Goal: Information Seeking & Learning: Learn about a topic

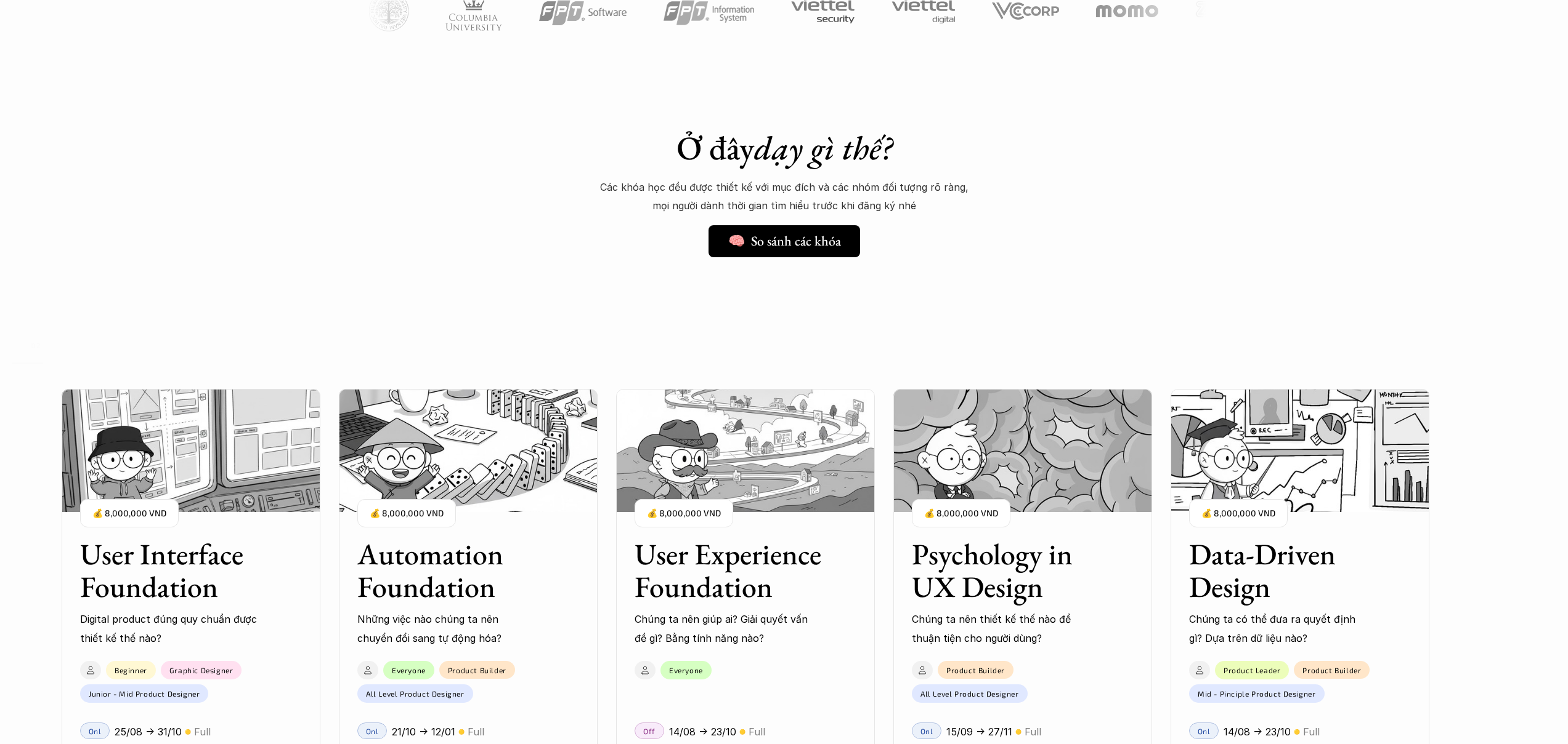
scroll to position [1303, 0]
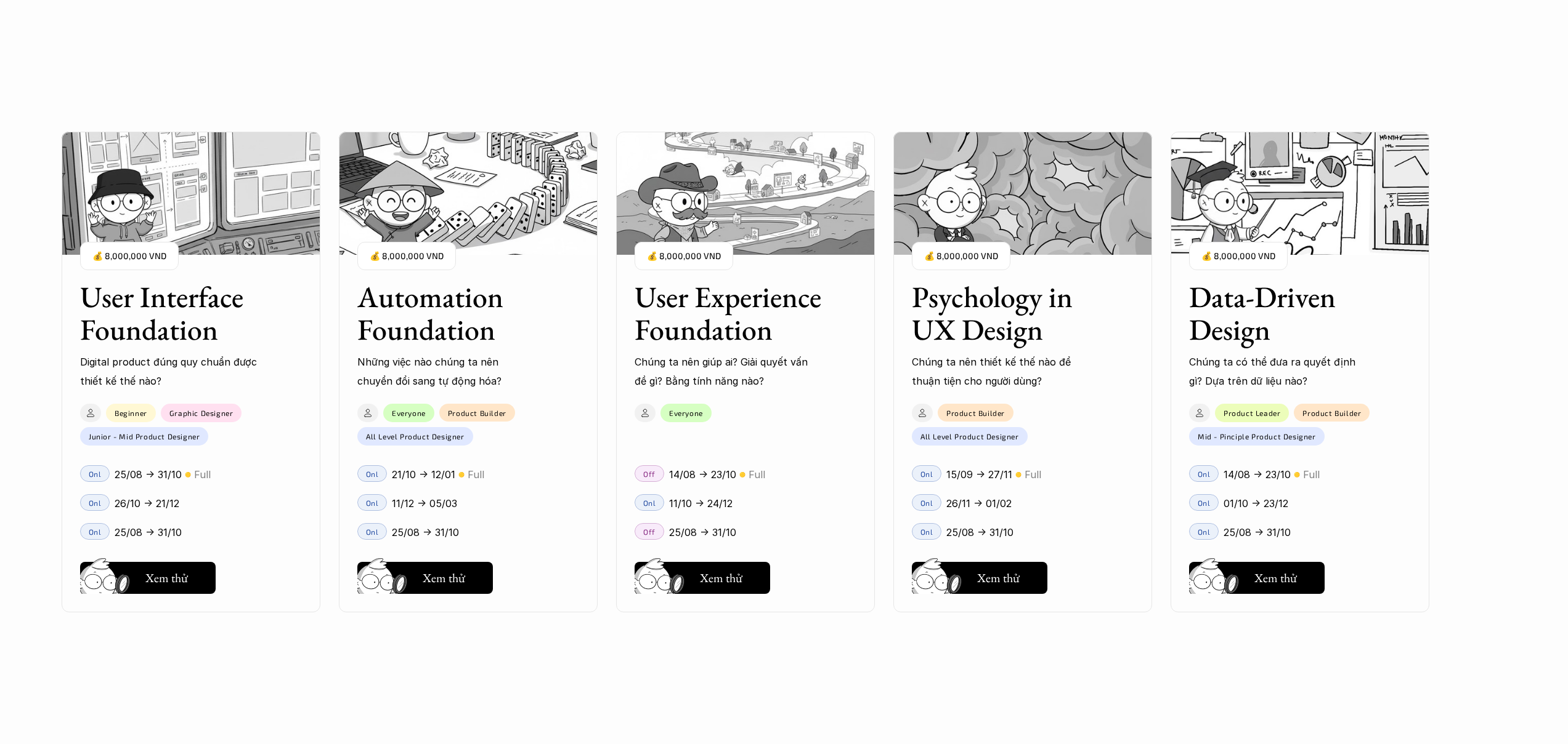
drag, startPoint x: 801, startPoint y: 276, endPoint x: 572, endPoint y: 290, distance: 229.4
click at [572, 290] on div "User Interface Foundation Digital product đúng quy chuẩn được thiết kế thế nào?…" at bounding box center [784, 372] width 1445 height 744
click at [1452, 298] on div "User Interface Foundation Digital product đúng quy chuẩn được thiết kế thế nào?…" at bounding box center [784, 372] width 1445 height 744
click at [443, 590] on div "User Interface Foundation Digital product đúng quy chuẩn được thiết kế thế nào?…" at bounding box center [784, 372] width 1445 height 744
click at [443, 586] on div "User Interface Foundation Digital product đúng quy chuẩn được thiết kế thế nào?…" at bounding box center [784, 372] width 1445 height 744
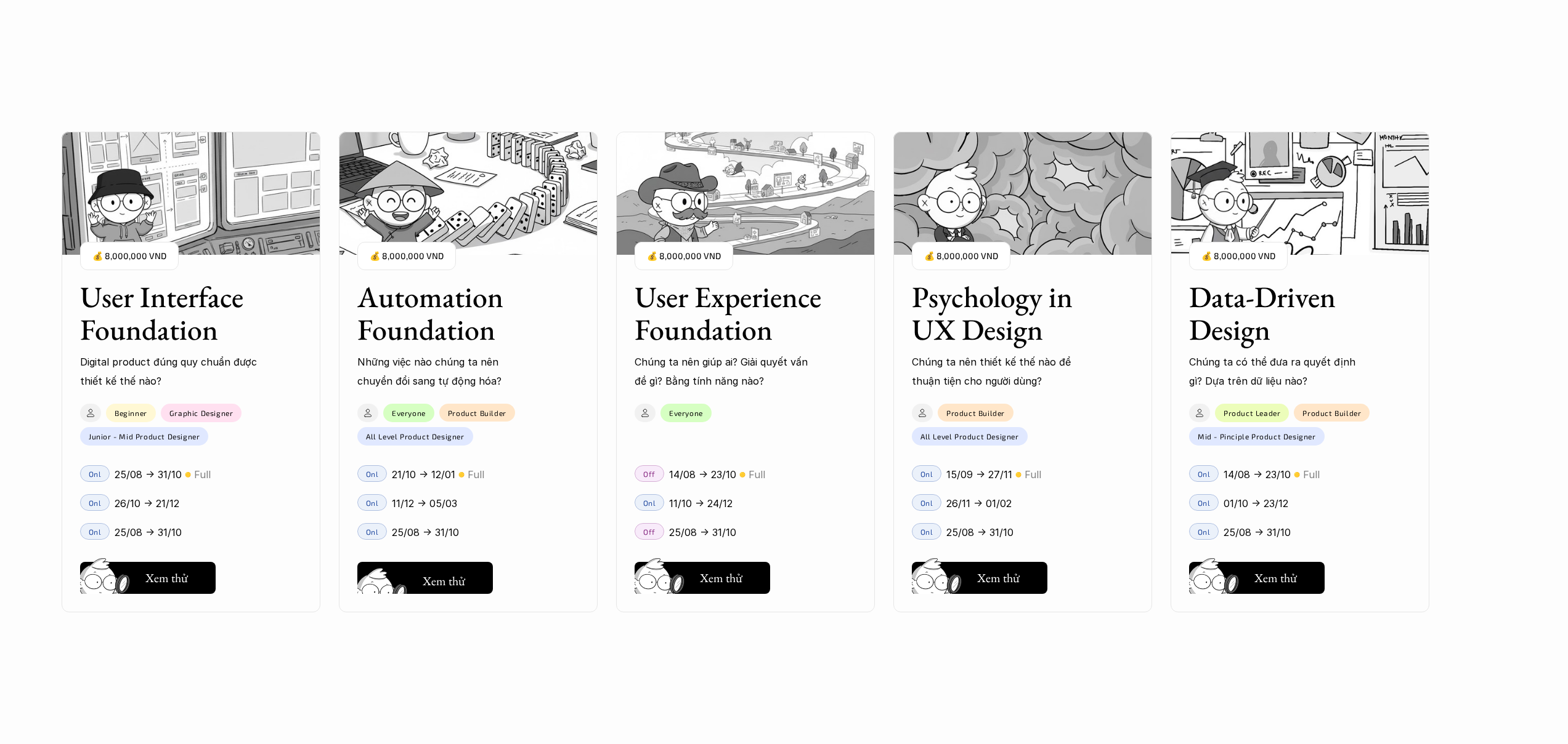
click at [429, 569] on div "User Interface Foundation Digital product đúng quy chuẩn được thiết kế thế nào?…" at bounding box center [784, 372] width 1445 height 744
click at [397, 488] on div "User Interface Foundation Digital product đúng quy chuẩn được thiết kế thế nào?…" at bounding box center [784, 372] width 1445 height 744
click at [377, 499] on div "User Interface Foundation Digital product đúng quy chuẩn được thiết kế thế nào?…" at bounding box center [784, 372] width 1445 height 744
click at [383, 461] on div "User Interface Foundation Digital product đúng quy chuẩn được thiết kế thế nào?…" at bounding box center [784, 372] width 1445 height 744
click at [404, 428] on div "User Interface Foundation Digital product đúng quy chuẩn được thiết kế thế nào?…" at bounding box center [784, 372] width 1445 height 744
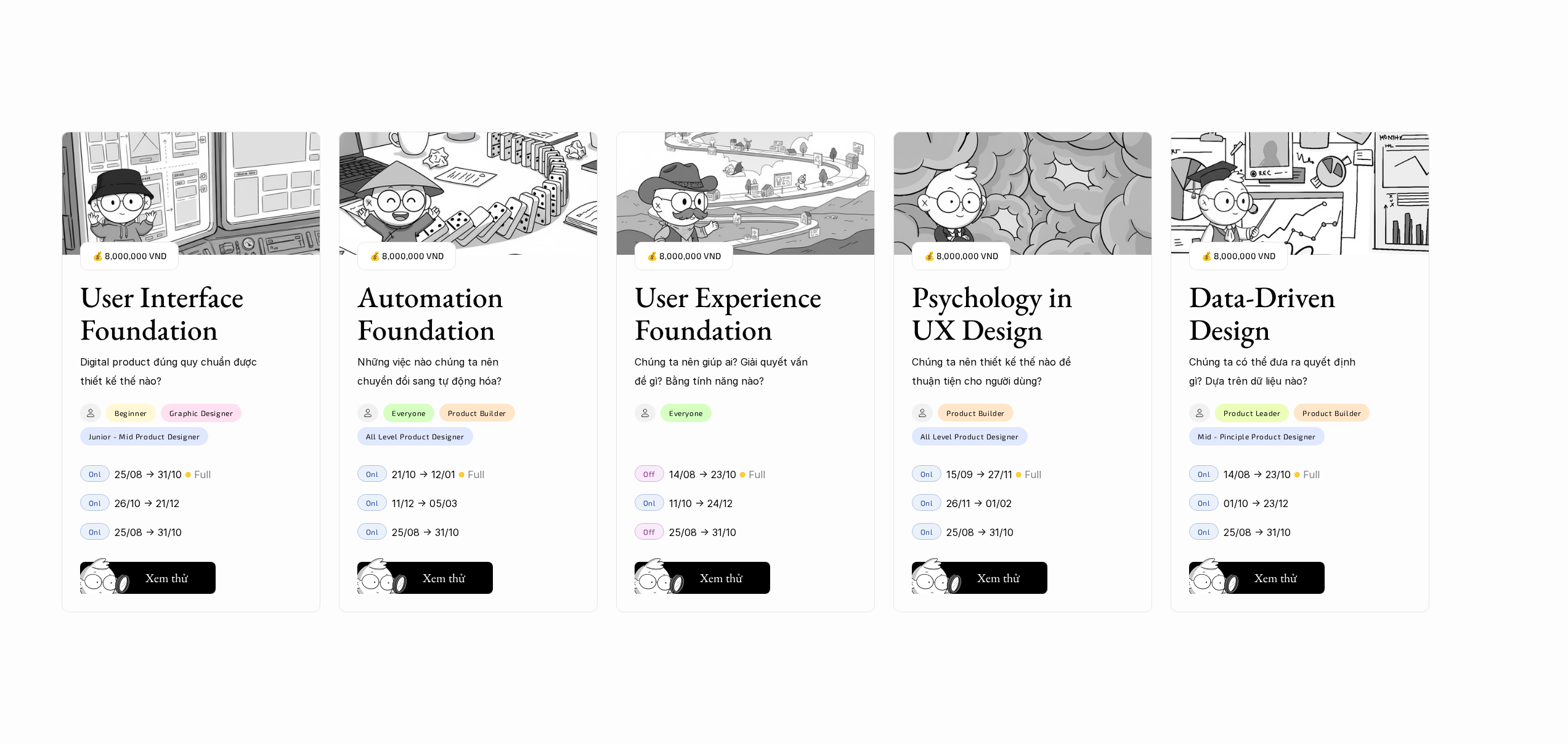
click at [377, 422] on div "User Interface Foundation Digital product đúng quy chuẩn được thiết kế thế nào?…" at bounding box center [784, 372] width 1445 height 744
click at [373, 415] on div "User Interface Foundation Digital product đúng quy chuẩn được thiết kế thế nào?…" at bounding box center [784, 372] width 1445 height 744
click at [363, 412] on div "User Interface Foundation Digital product đúng quy chuẩn được thiết kế thế nào?…" at bounding box center [784, 372] width 1445 height 744
click at [420, 406] on div "User Interface Foundation Digital product đúng quy chuẩn được thiết kế thế nào?…" at bounding box center [784, 372] width 1445 height 744
click at [436, 311] on div "User Interface Foundation Digital product đúng quy chuẩn được thiết kế thế nào?…" at bounding box center [784, 372] width 1445 height 744
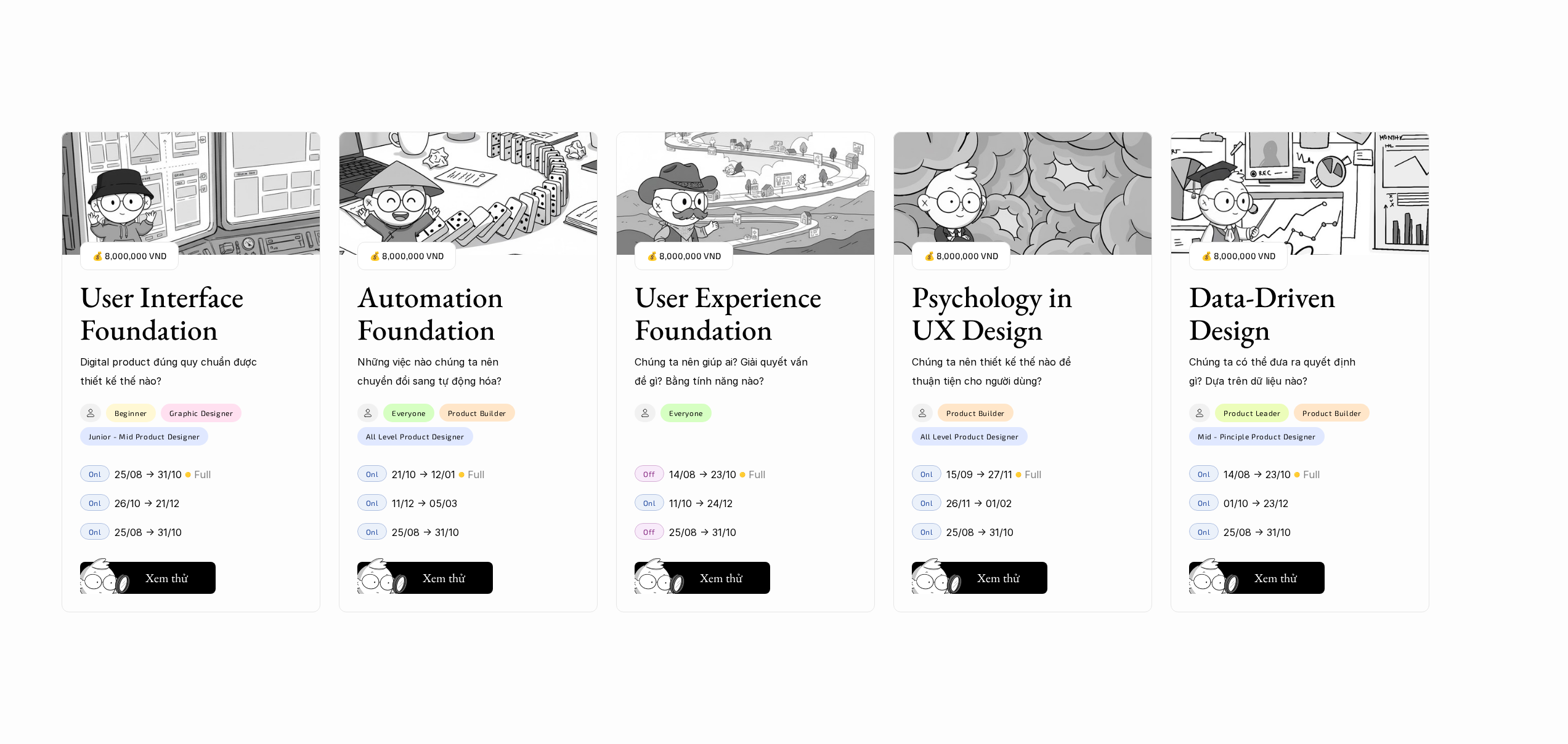
click at [438, 305] on div "User Interface Foundation Digital product đúng quy chuẩn được thiết kế thế nào?…" at bounding box center [784, 372] width 1445 height 744
click at [436, 287] on div "User Interface Foundation Digital product đúng quy chuẩn được thiết kế thế nào?…" at bounding box center [784, 372] width 1445 height 744
click at [435, 270] on div "User Interface Foundation Digital product đúng quy chuẩn được thiết kế thế nào?…" at bounding box center [784, 372] width 1445 height 744
click at [436, 258] on div "User Interface Foundation Digital product đúng quy chuẩn được thiết kế thế nào?…" at bounding box center [784, 372] width 1445 height 744
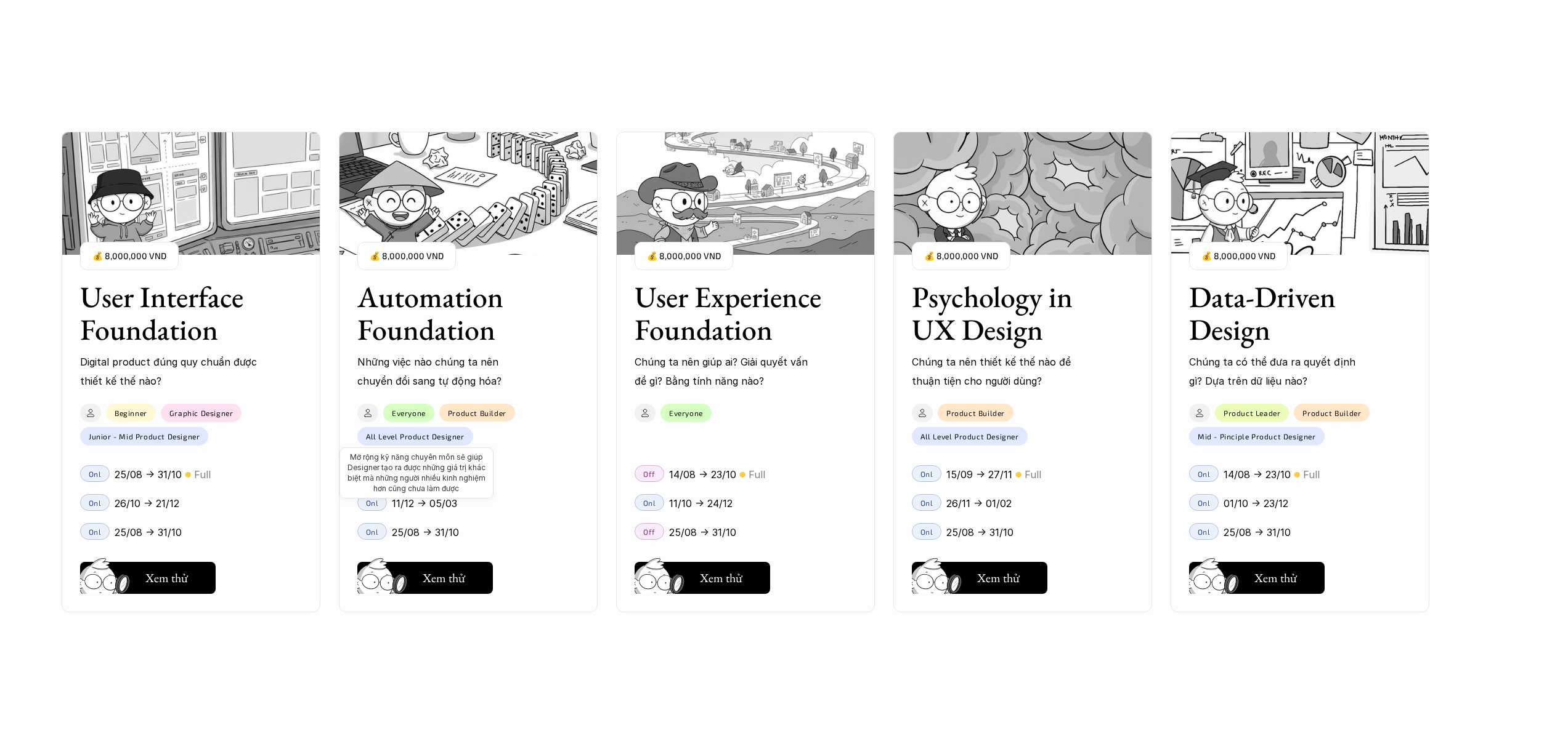
click at [469, 455] on div "User Interface Foundation Digital product đúng quy chuẩn được thiết kế thế nào?…" at bounding box center [784, 372] width 1445 height 744
click at [466, 570] on div "User Interface Foundation Digital product đúng quy chuẩn được thiết kế thế nào?…" at bounding box center [784, 372] width 1445 height 744
click at [465, 578] on div "User Interface Foundation Digital product đúng quy chuẩn được thiết kế thế nào?…" at bounding box center [784, 372] width 1445 height 744
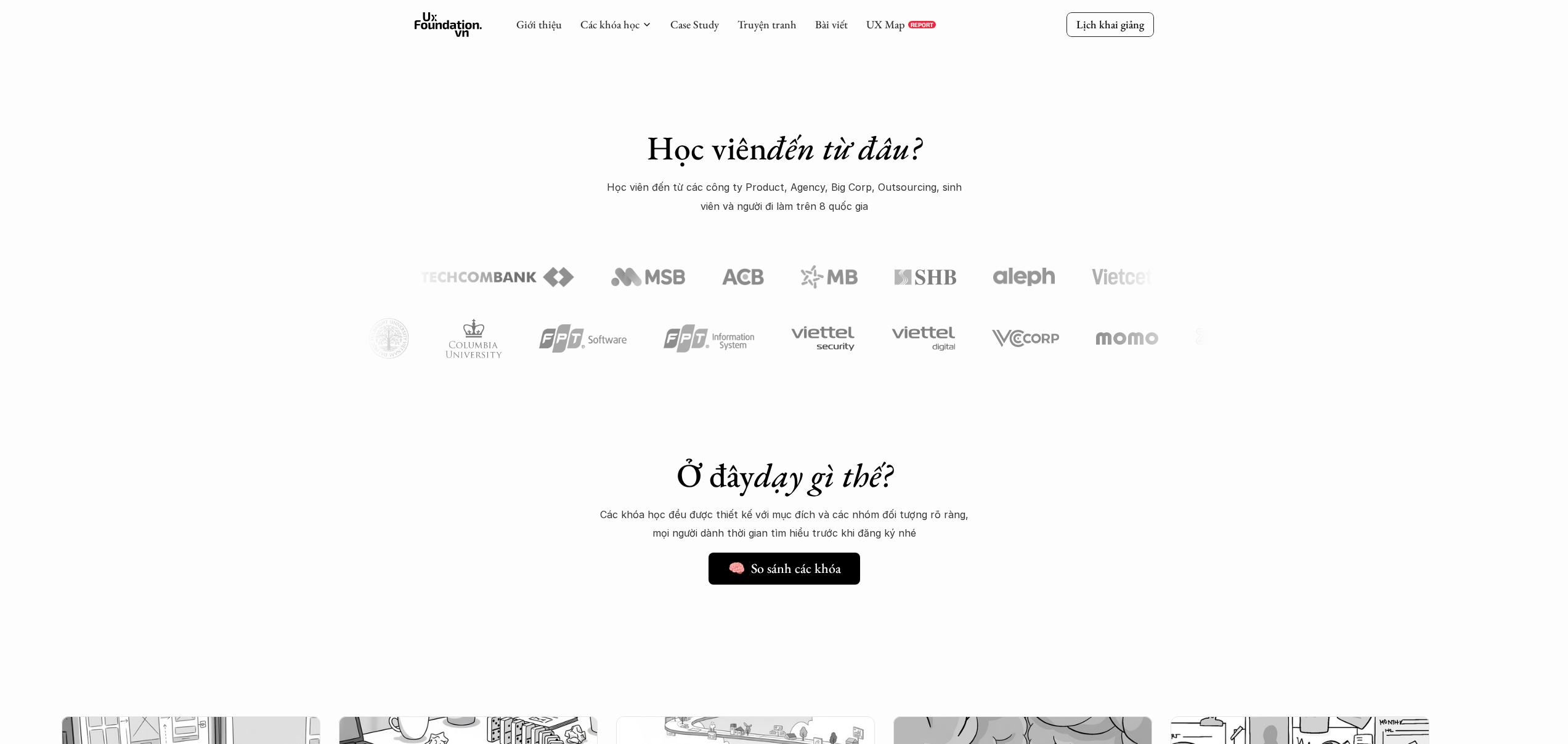
scroll to position [299, 0]
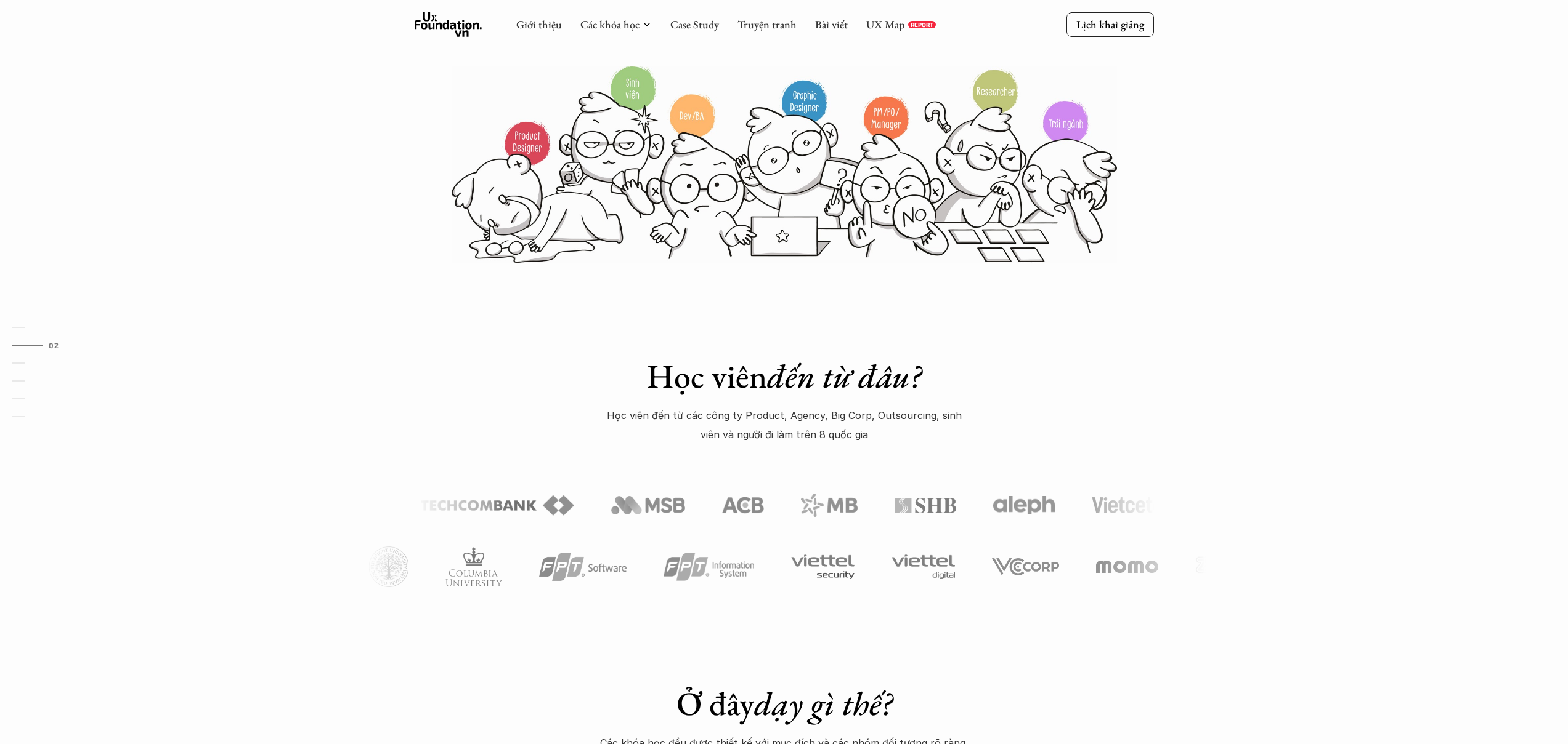
click at [459, 33] on icon at bounding box center [448, 25] width 68 height 25
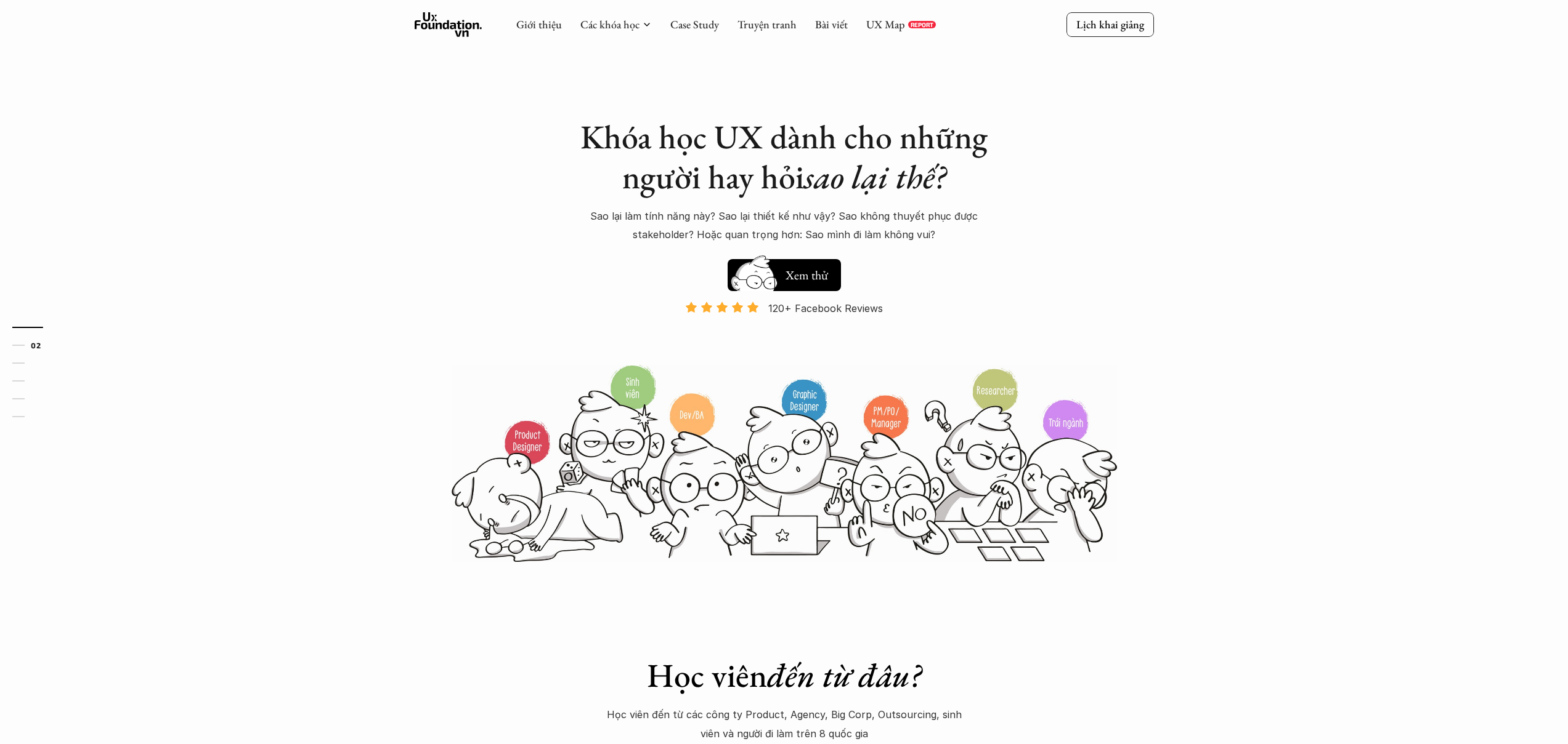
click at [459, 33] on icon at bounding box center [448, 25] width 68 height 25
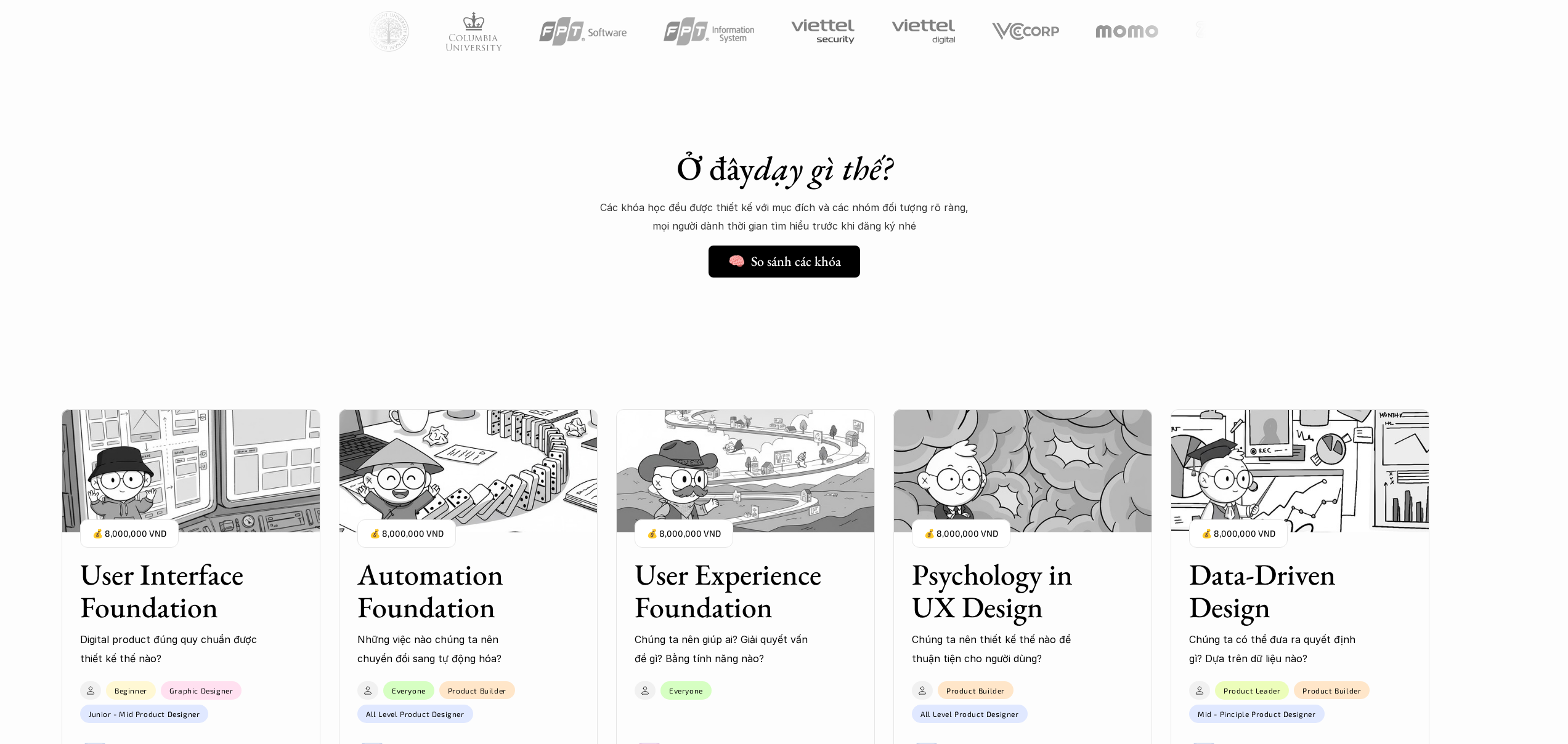
scroll to position [1331, 0]
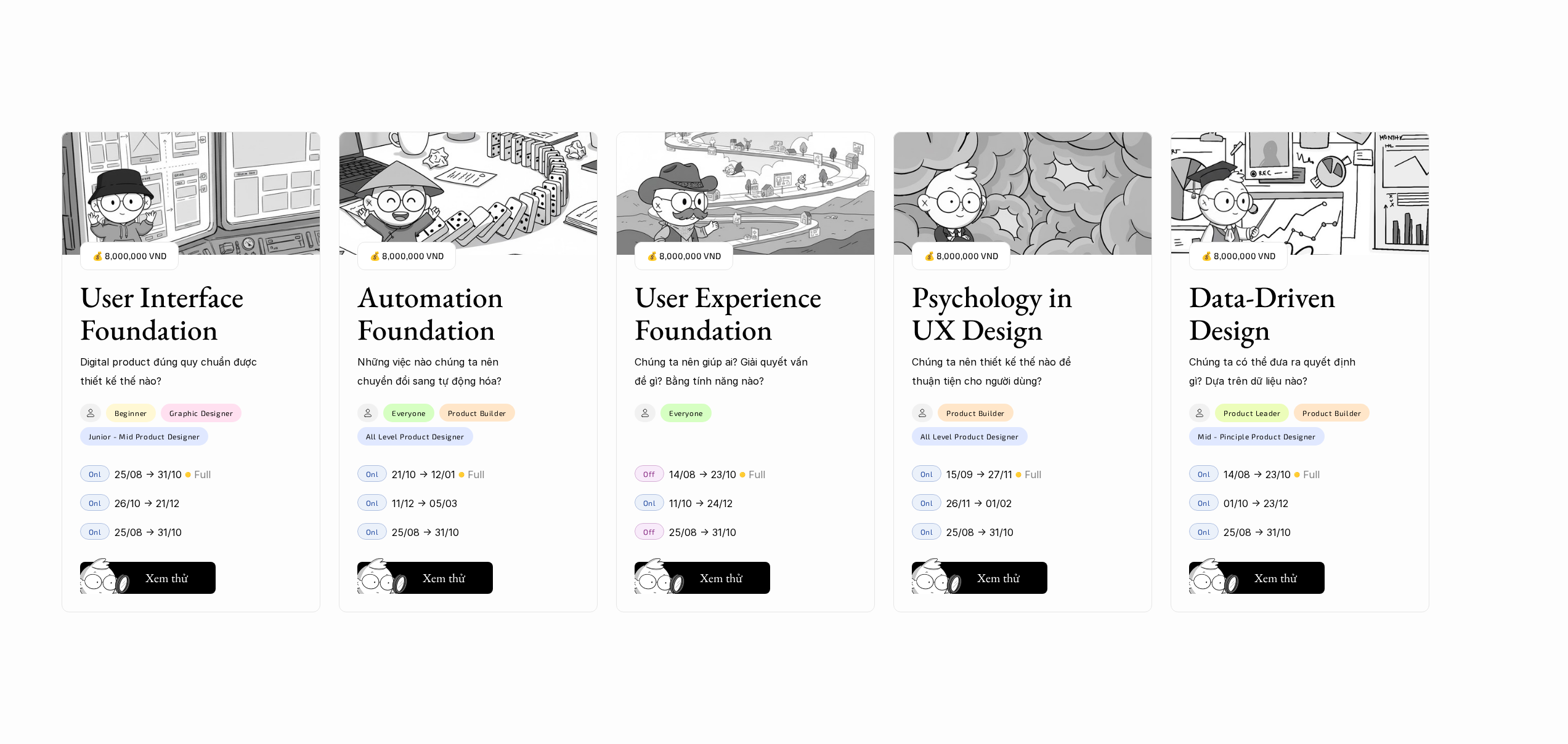
click at [496, 282] on div "User Interface Foundation Digital product đúng quy chuẩn được thiết kế thế nào?…" at bounding box center [784, 372] width 1445 height 744
click at [480, 304] on div "User Interface Foundation Digital product đúng quy chuẩn được thiết kế thế nào?…" at bounding box center [784, 372] width 1445 height 744
click at [470, 312] on div "User Interface Foundation Digital product đúng quy chuẩn được thiết kế thế nào?…" at bounding box center [784, 372] width 1445 height 744
click at [741, 313] on div "User Interface Foundation Digital product đúng quy chuẩn được thiết kế thế nào?…" at bounding box center [784, 372] width 1445 height 744
click at [752, 302] on div "User Interface Foundation Digital product đúng quy chuẩn được thiết kế thế nào?…" at bounding box center [784, 372] width 1445 height 744
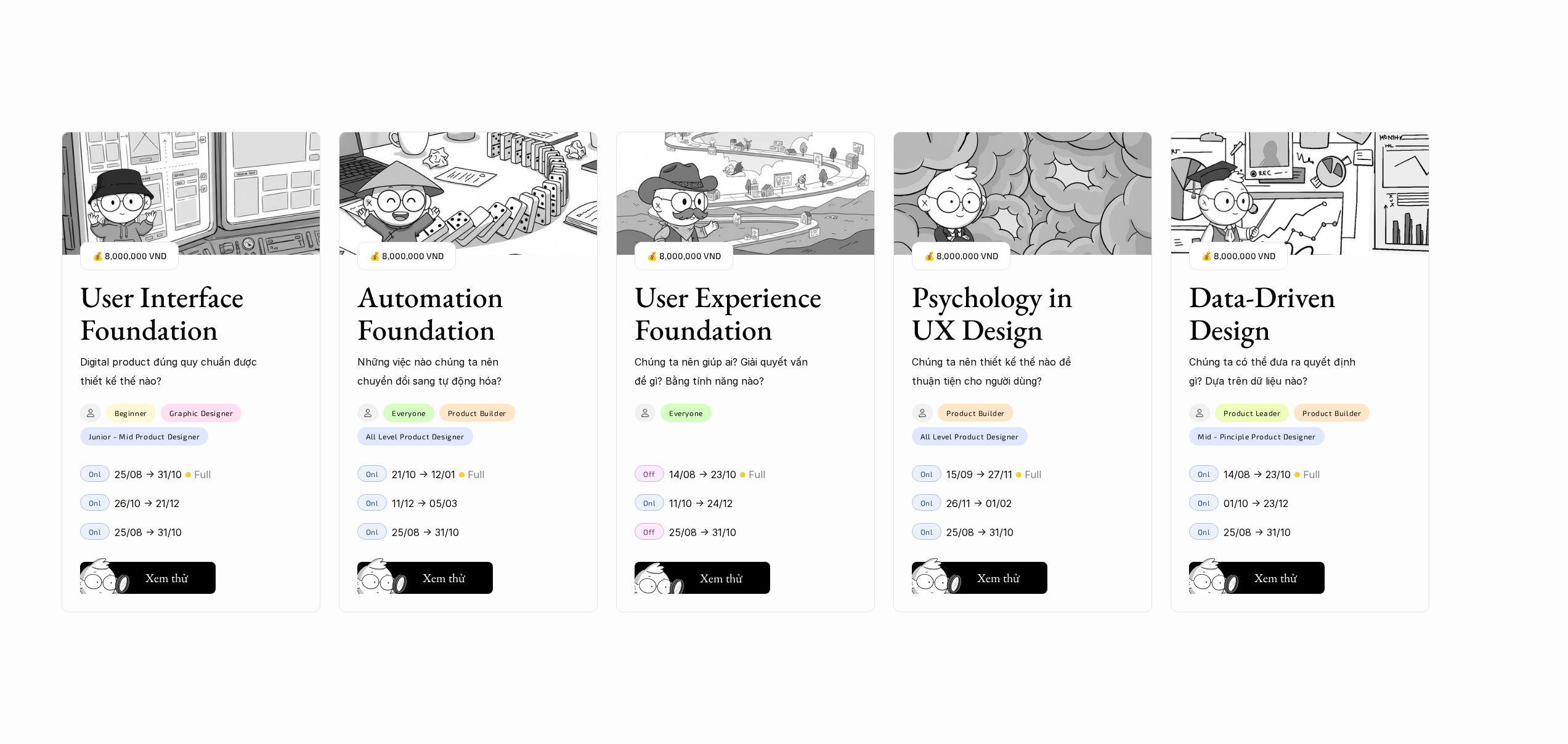
click at [749, 575] on div "User Interface Foundation Digital product đúng quy chuẩn được thiết kế thế nào?…" at bounding box center [784, 372] width 1445 height 744
click at [990, 584] on div "User Interface Foundation Digital product đúng quy chuẩn được thiết kế thế nào?…" at bounding box center [784, 372] width 1445 height 744
click at [1270, 578] on div "User Interface Foundation Digital product đúng quy chuẩn được thiết kế thế nào?…" at bounding box center [784, 372] width 1445 height 744
click at [1271, 578] on div "User Interface Foundation Digital product đúng quy chuẩn được thiết kế thế nào?…" at bounding box center [784, 372] width 1445 height 744
click at [1230, 415] on div "User Interface Foundation Digital product đúng quy chuẩn được thiết kế thế nào?…" at bounding box center [784, 372] width 1445 height 744
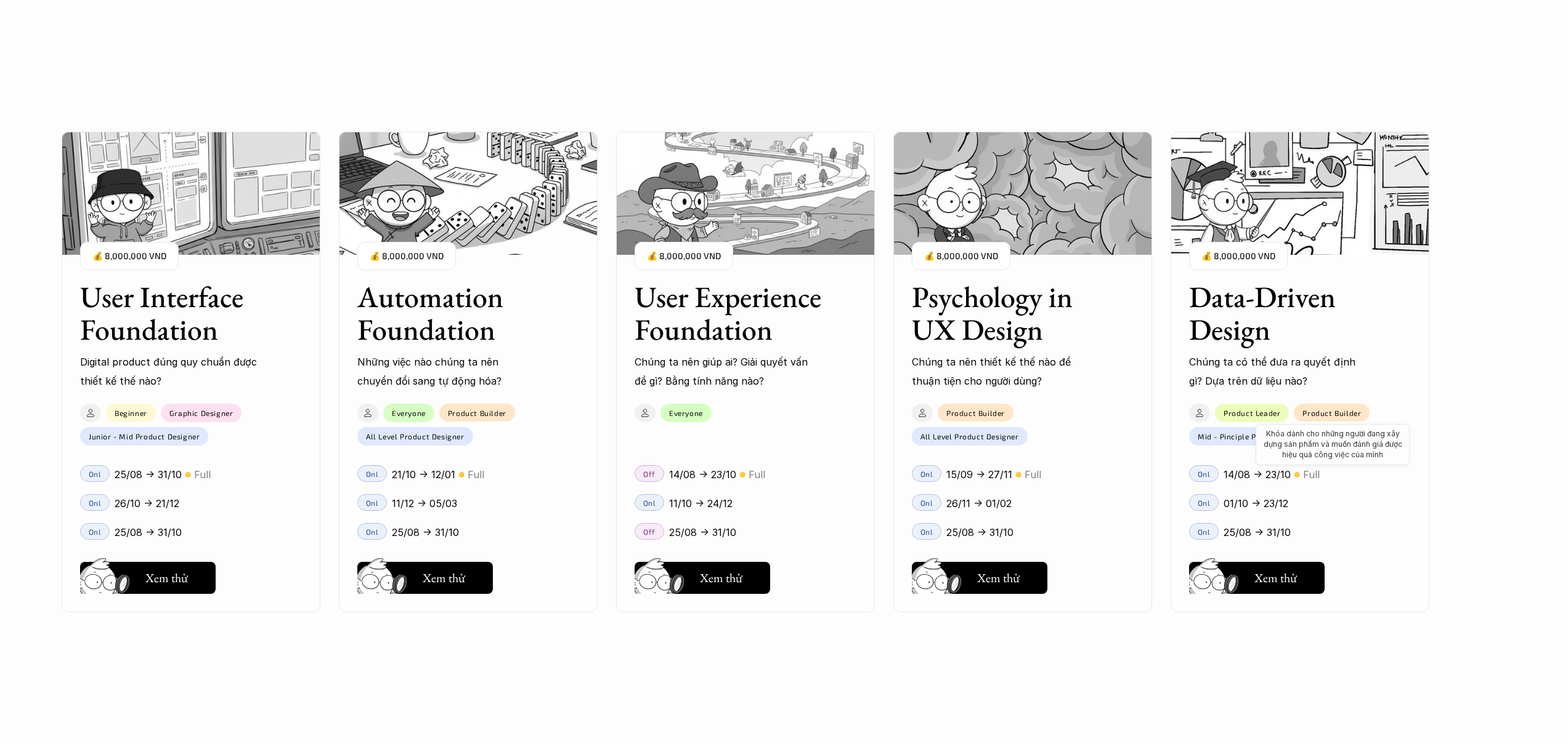
click at [1341, 407] on div "User Interface Foundation Digital product đúng quy chuẩn được thiết kế thế nào?…" at bounding box center [784, 372] width 1445 height 744
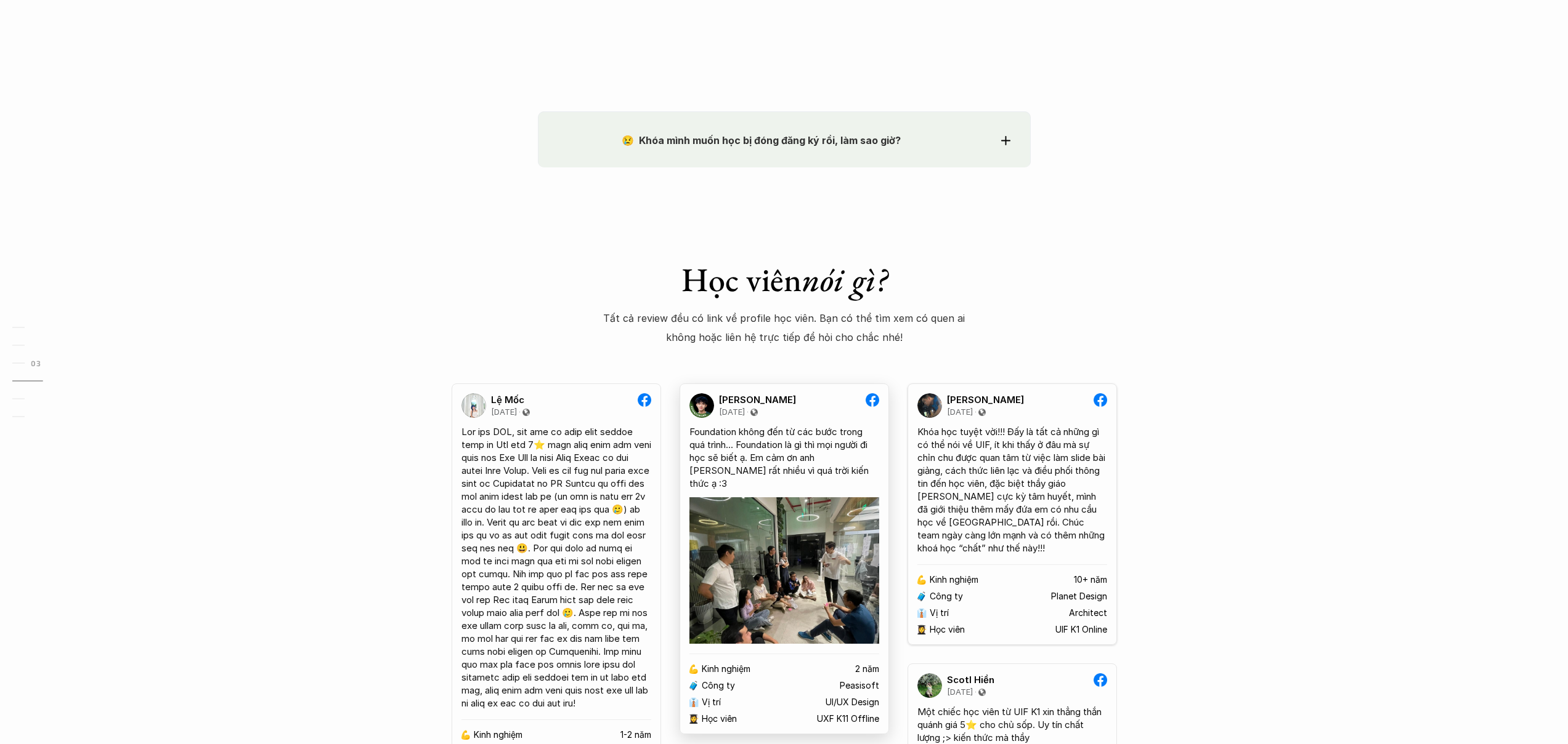
scroll to position [1698, 0]
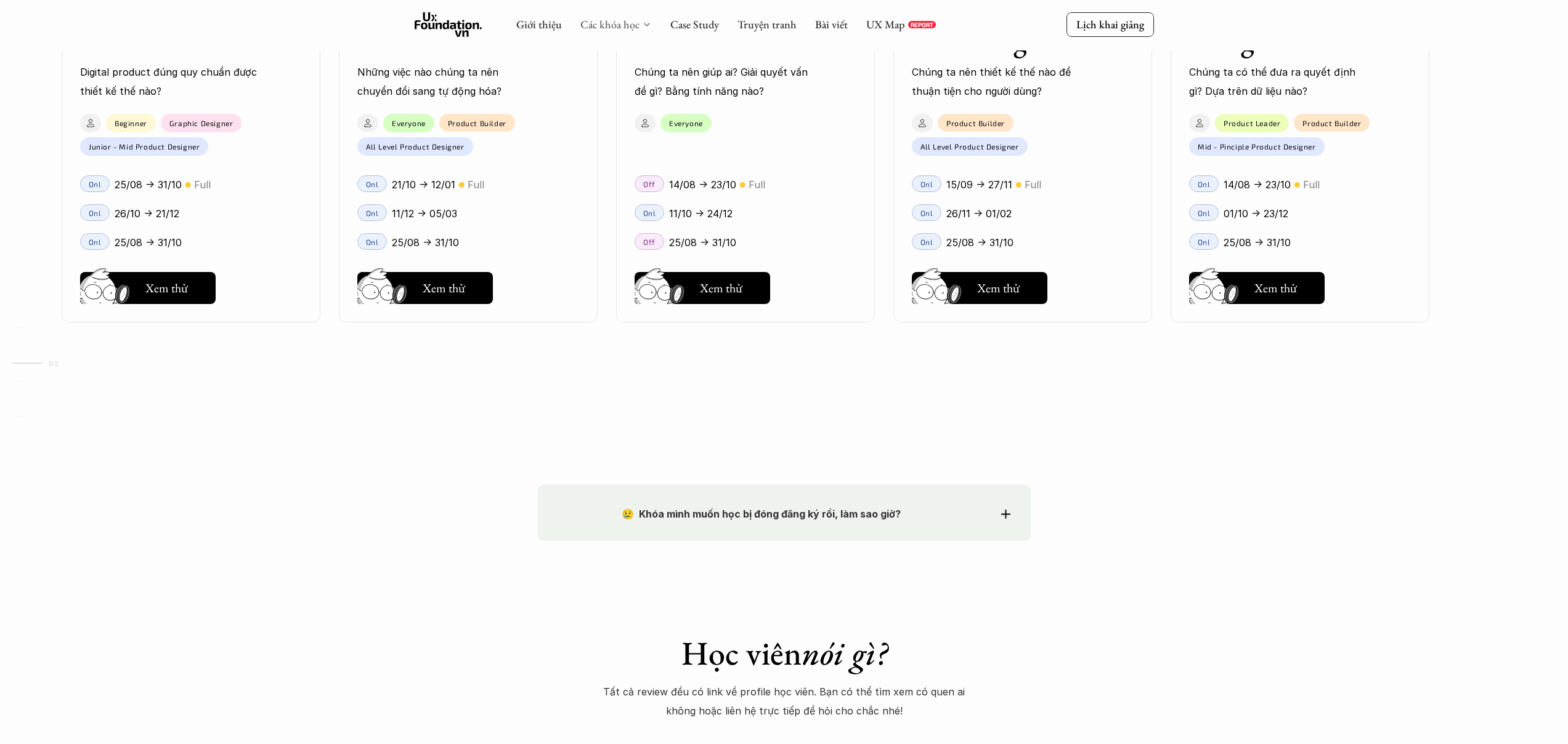
click at [609, 26] on link "Các khóa học" at bounding box center [609, 25] width 59 height 14
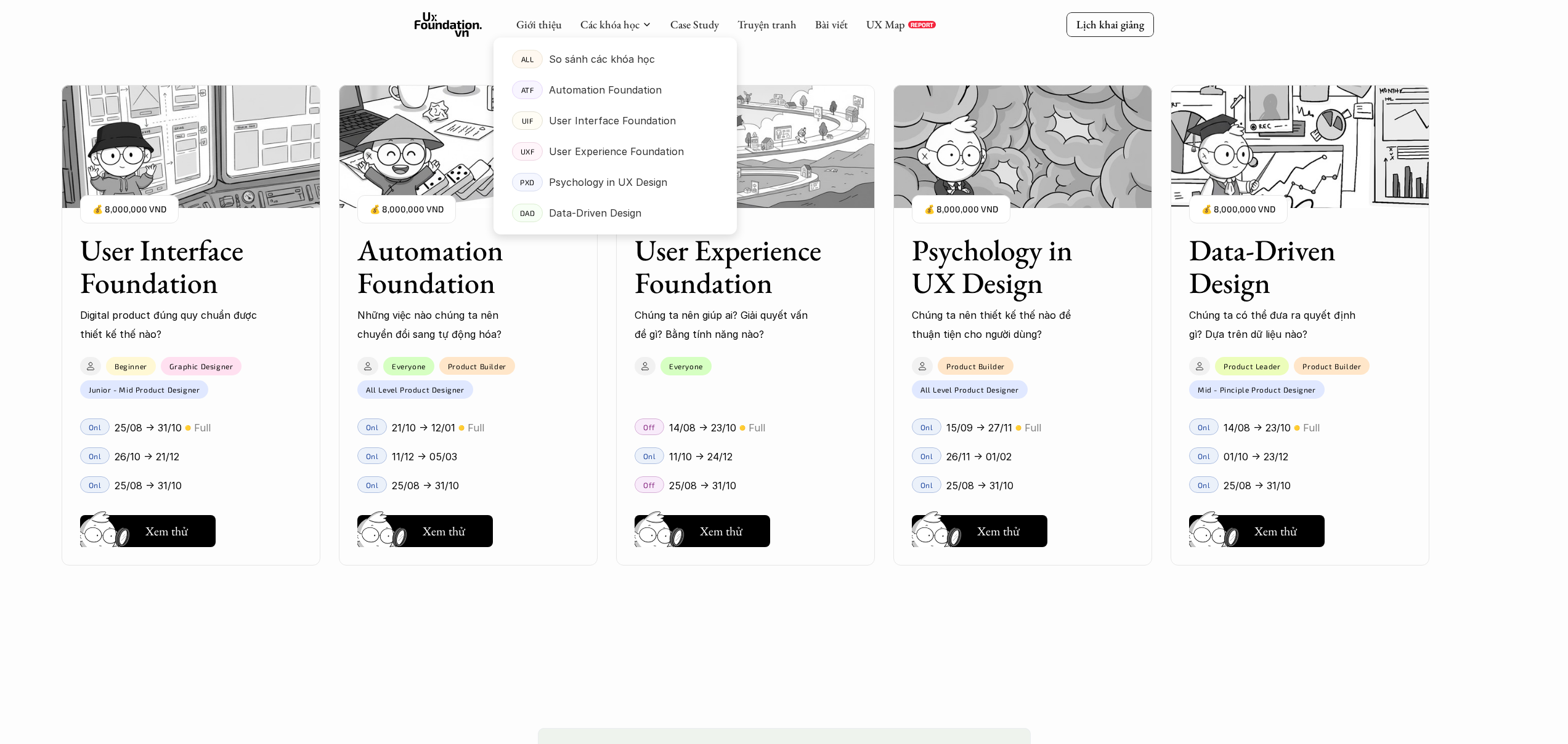
scroll to position [1428, 0]
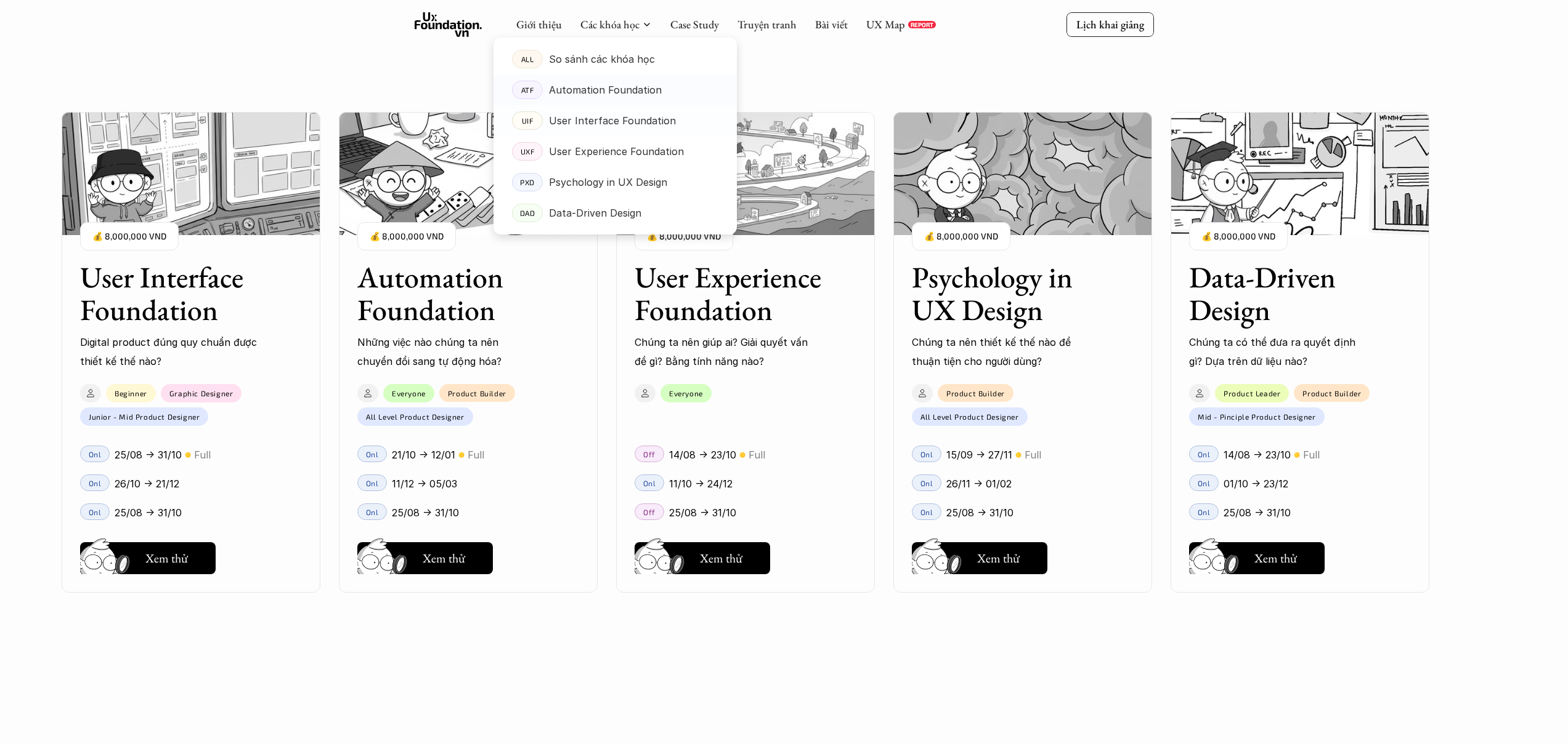
click at [611, 93] on p "Automation Foundation" at bounding box center [605, 90] width 113 height 18
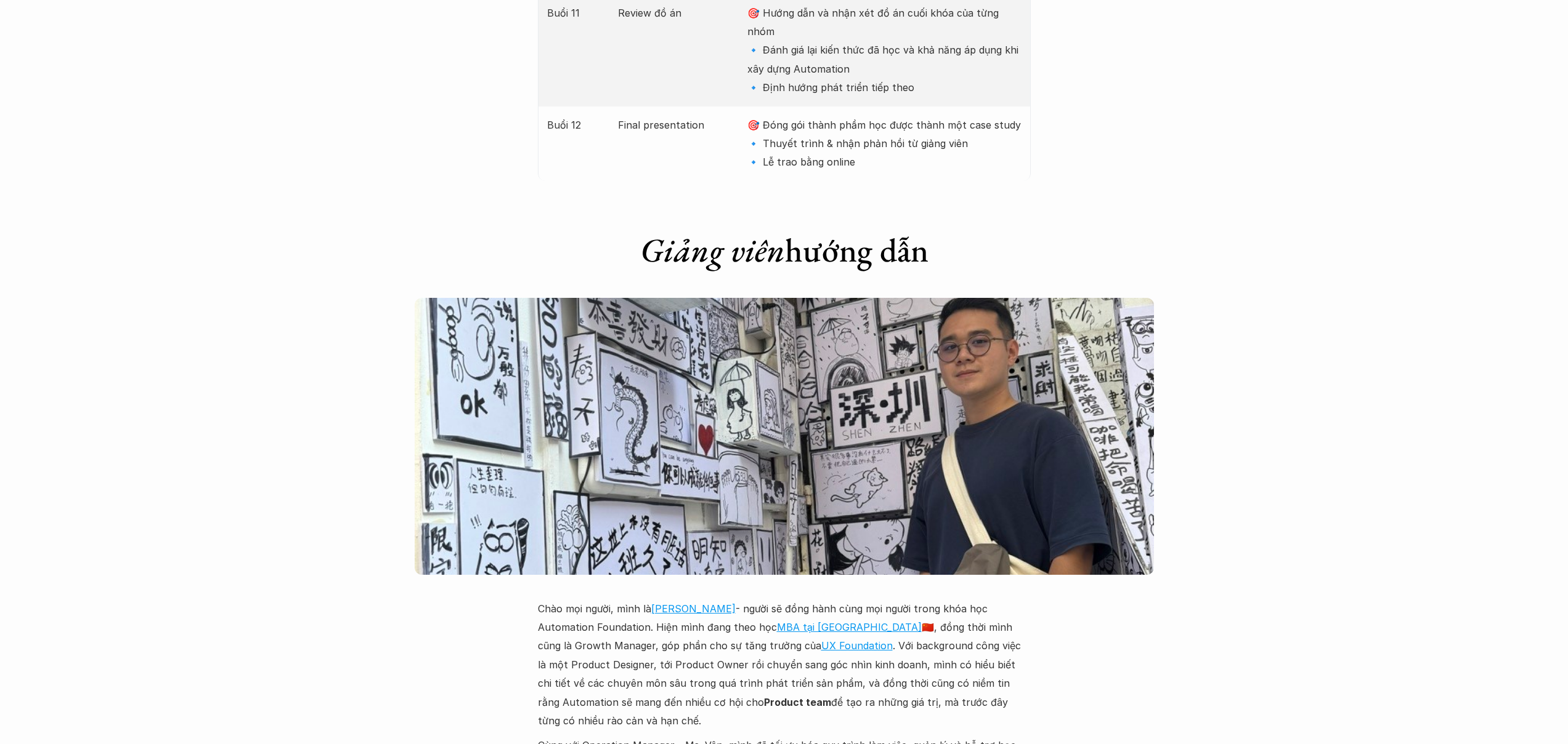
scroll to position [2741, 0]
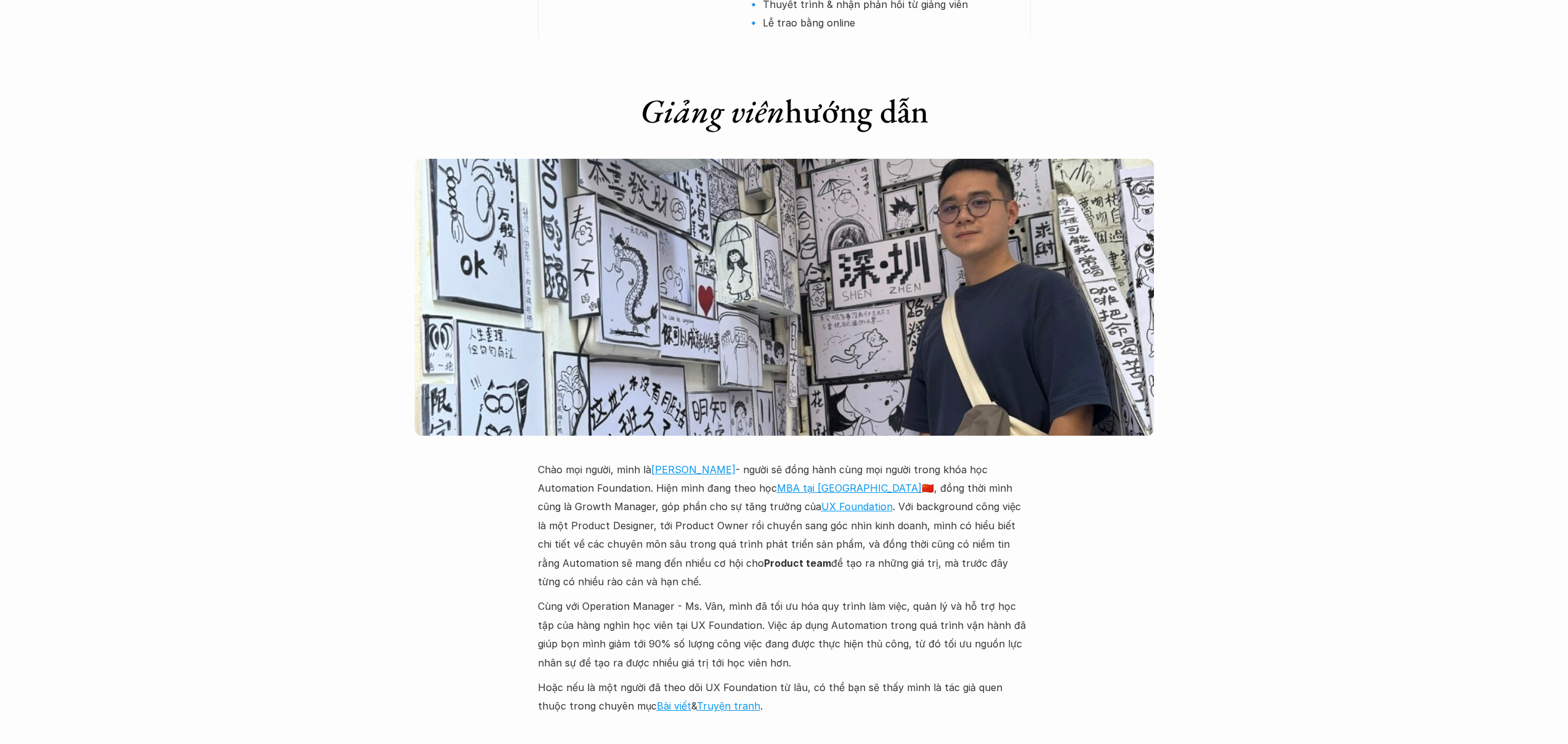
scroll to position [1428, 0]
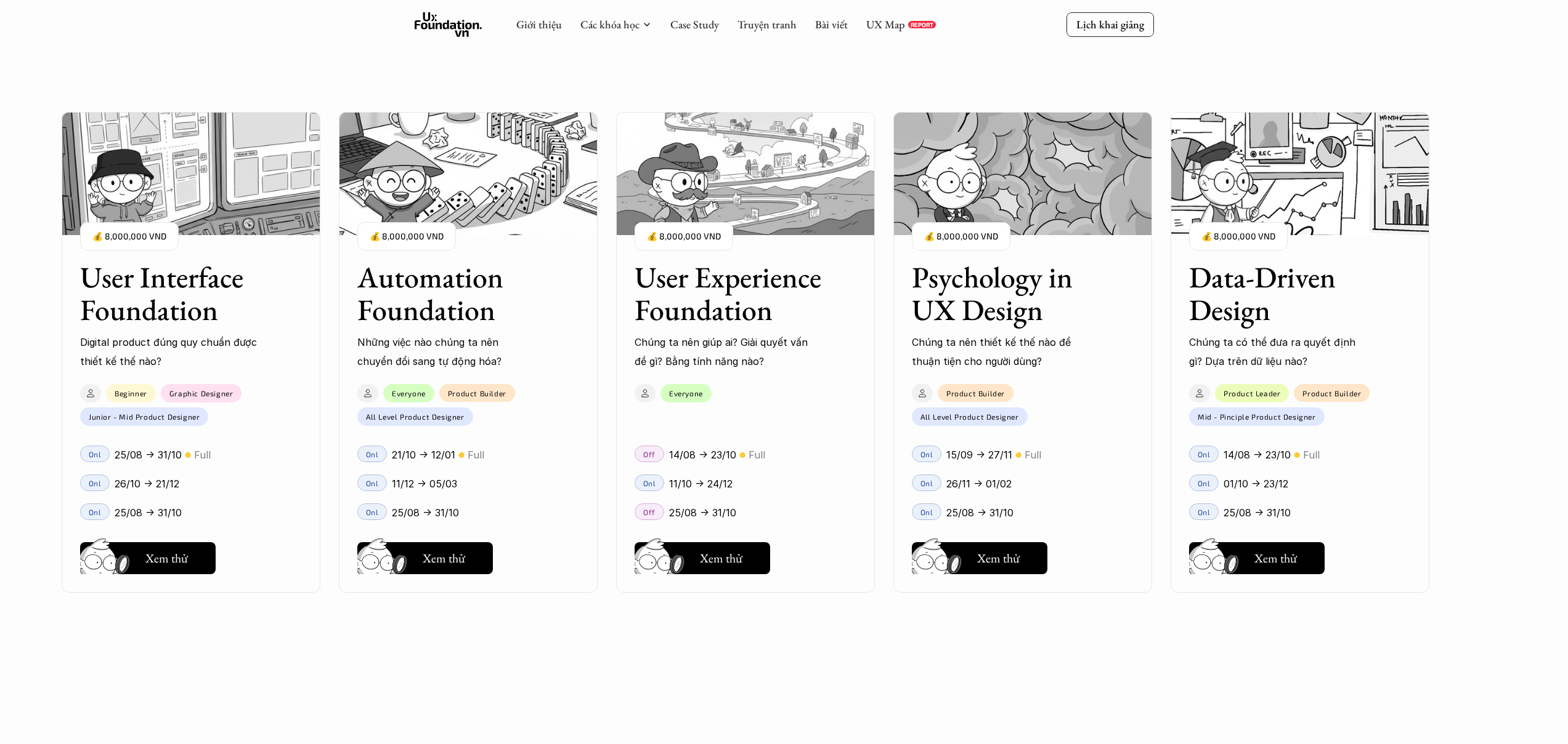
click at [779, 287] on h3 "User Experience Foundation" at bounding box center [729, 294] width 191 height 65
click at [707, 309] on h3 "User Experience Foundation" at bounding box center [729, 294] width 191 height 65
click at [695, 561] on button "Hay thôi Xem thử" at bounding box center [702, 558] width 136 height 32
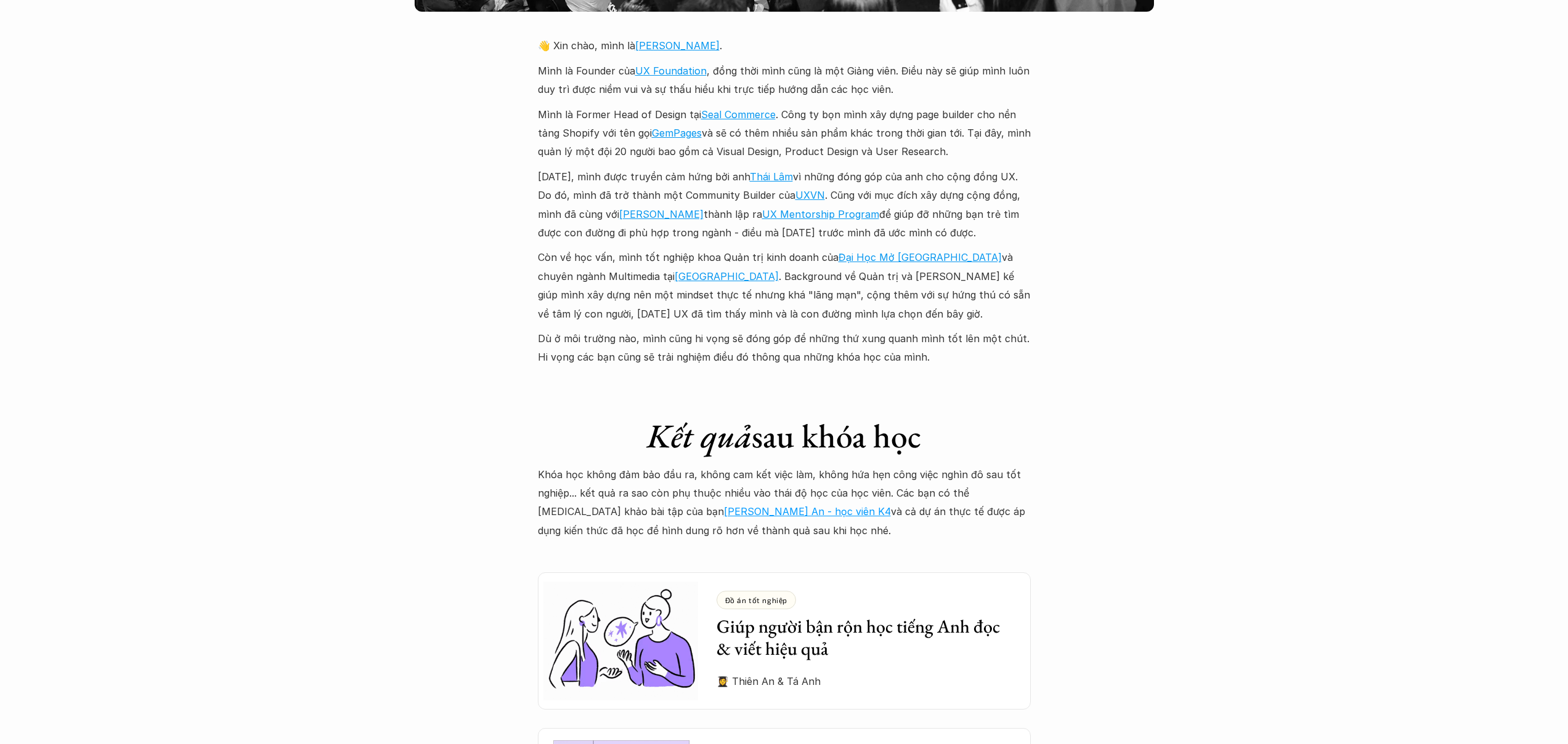
scroll to position [2669, 0]
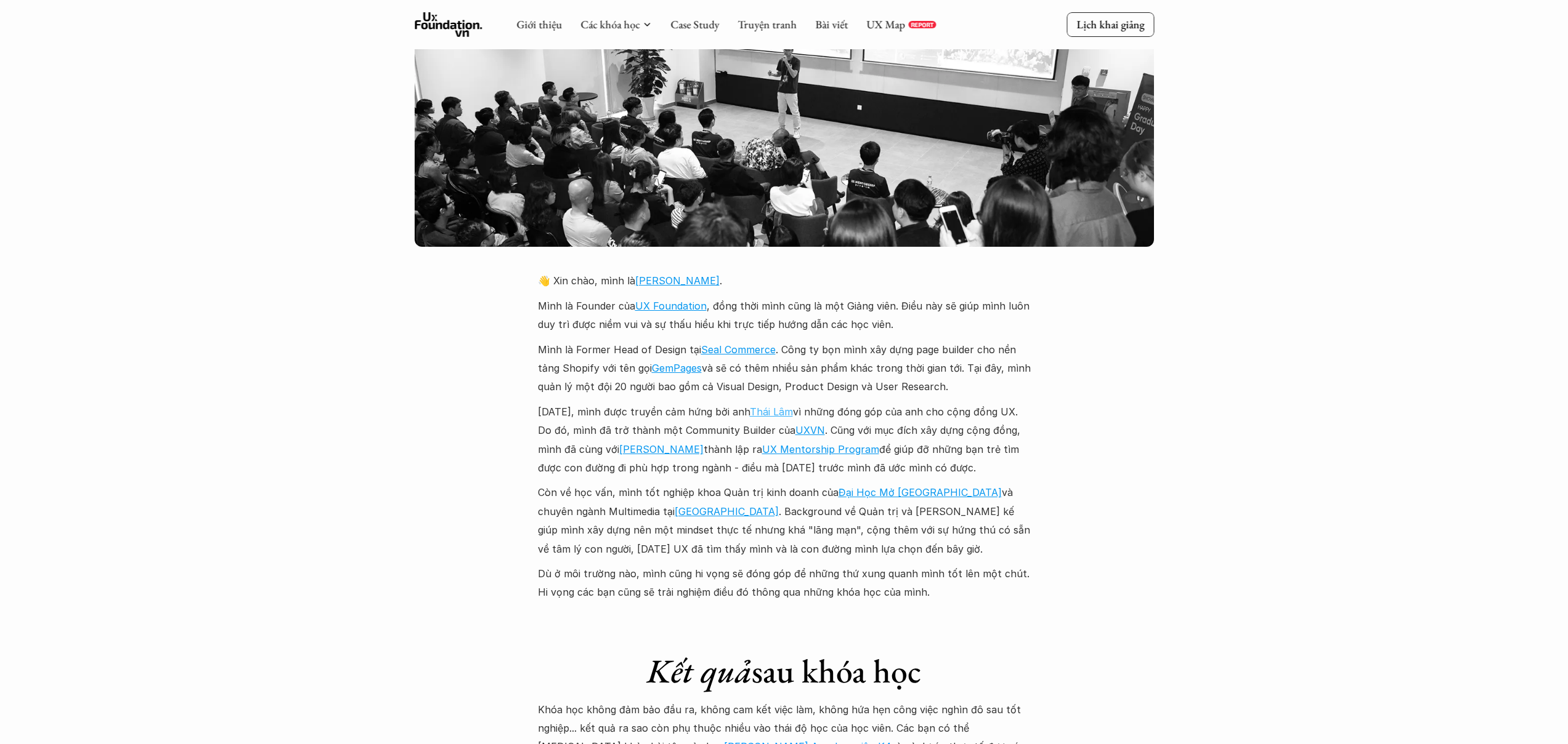
click at [793, 405] on link "Thái Lâm" at bounding box center [771, 412] width 43 height 12
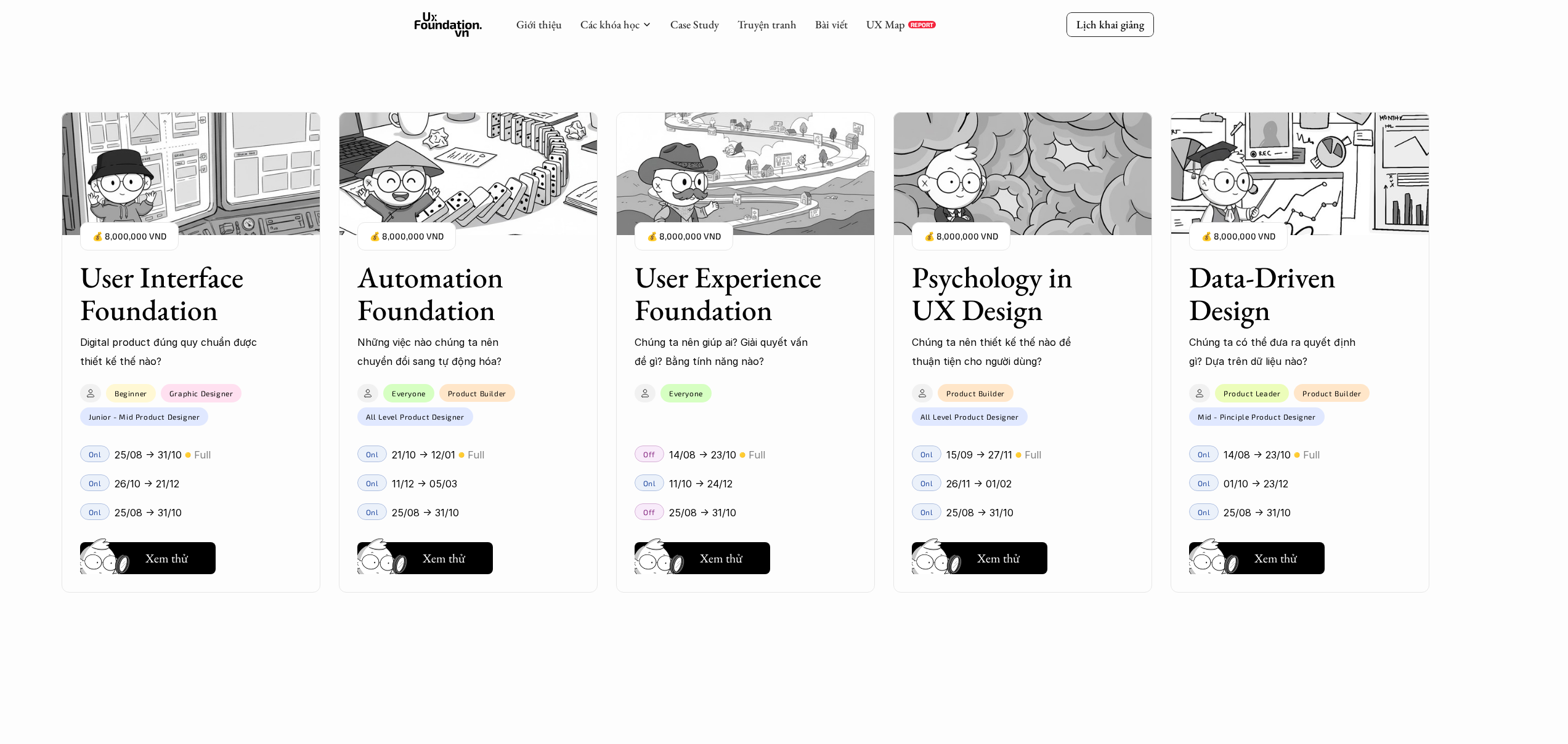
click at [1014, 287] on h3 "Psychology in UX Design" at bounding box center [1007, 294] width 191 height 65
click at [1014, 288] on h3 "Psychology in UX Design" at bounding box center [1007, 294] width 191 height 65
click at [1024, 543] on button "Hay thôi Xem thử" at bounding box center [979, 558] width 136 height 32
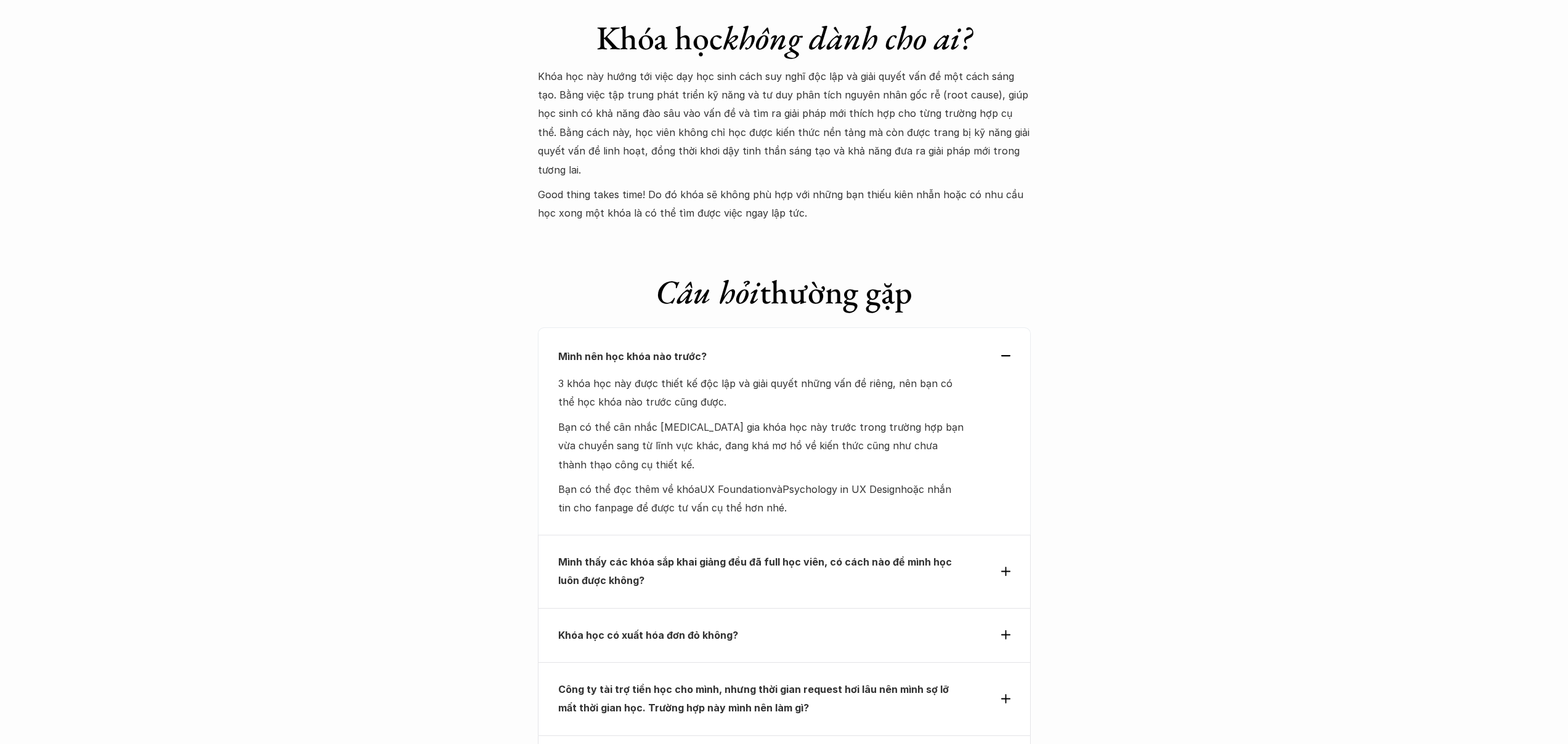
scroll to position [5559, 0]
